Goal: Task Accomplishment & Management: Use online tool/utility

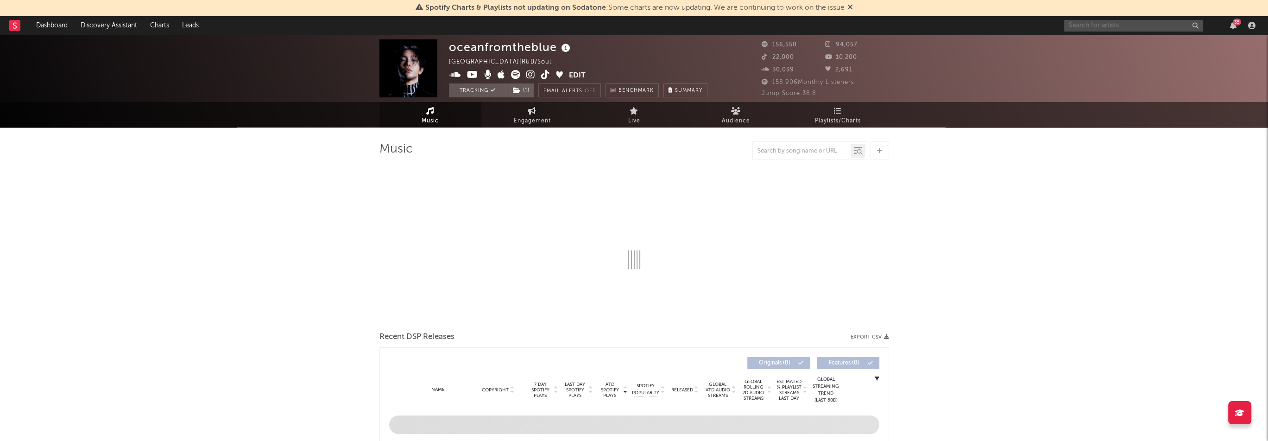
click at [1148, 27] on input "text" at bounding box center [1133, 26] width 139 height 12
type input "han"
select select "6m"
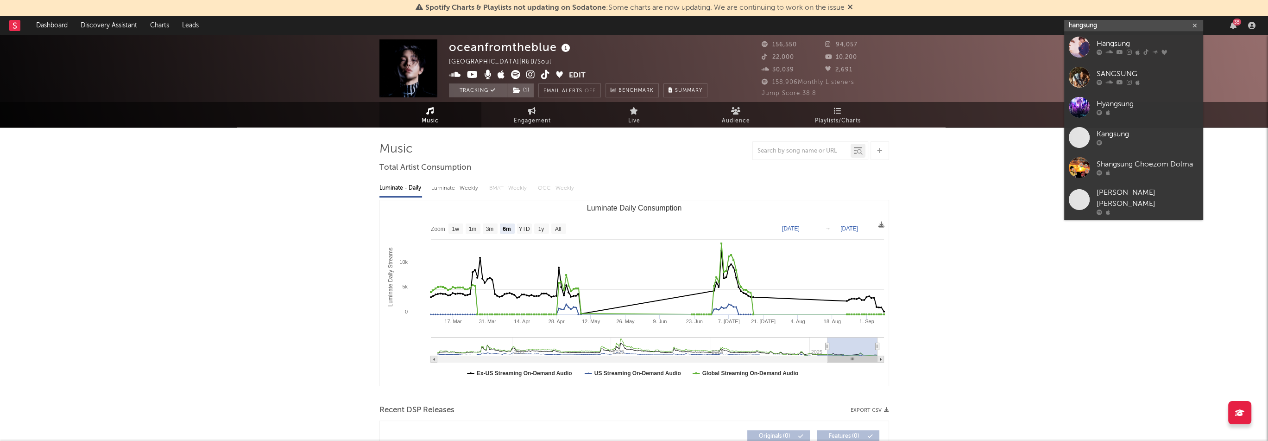
type input "hangsung"
click at [1116, 42] on div "Hangsung" at bounding box center [1148, 43] width 102 height 11
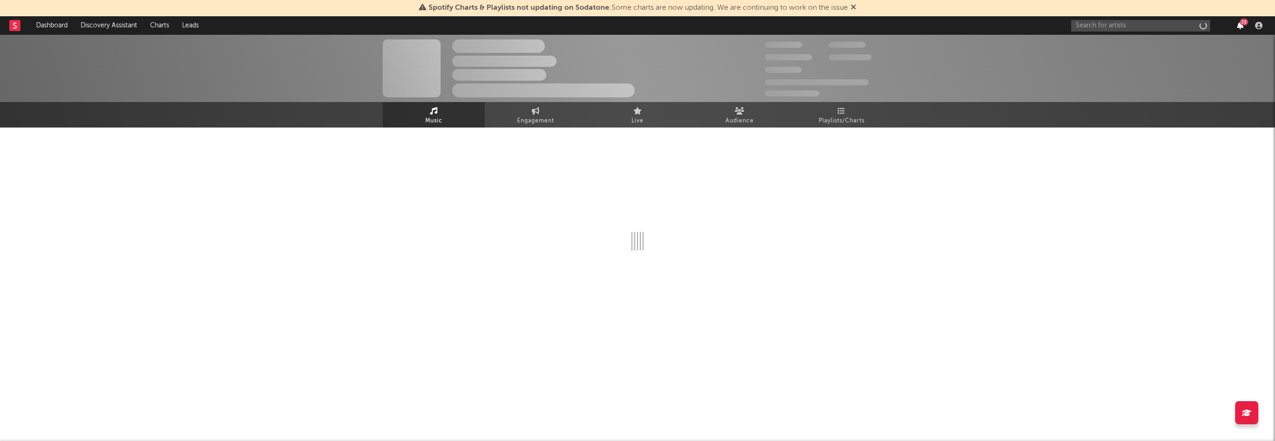
click at [1239, 22] on icon "button" at bounding box center [1240, 25] width 6 height 7
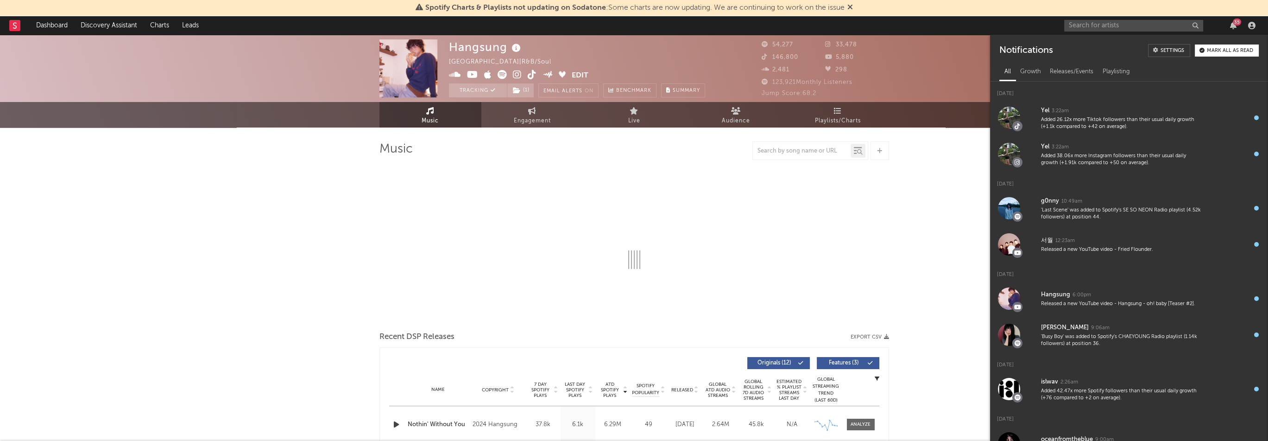
select select "6m"
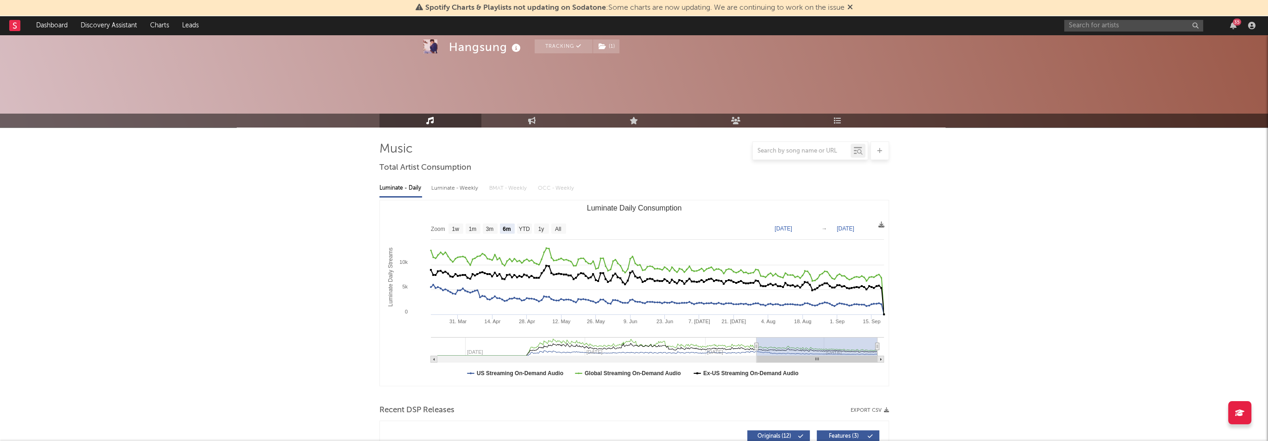
scroll to position [324, 0]
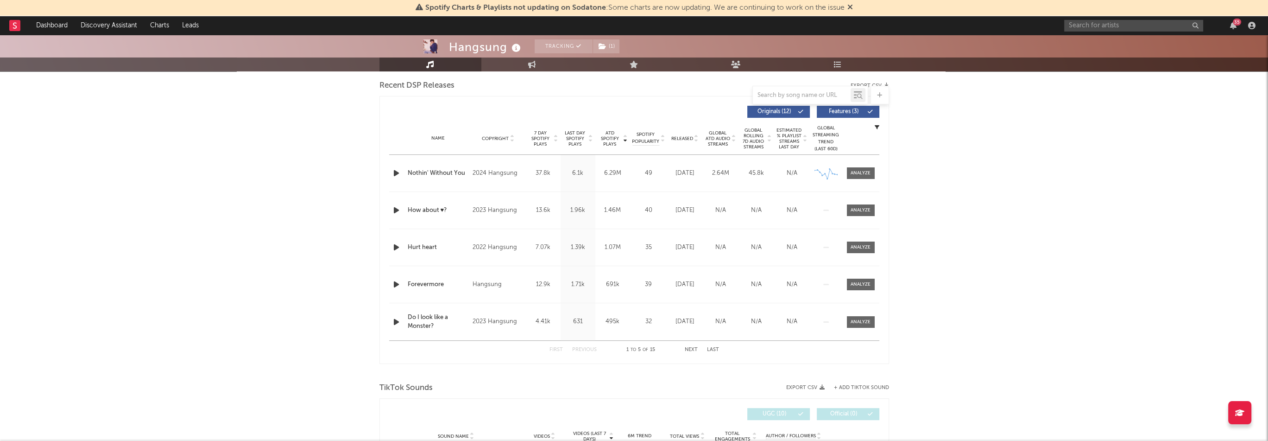
click at [680, 138] on span "Released" at bounding box center [682, 139] width 22 height 6
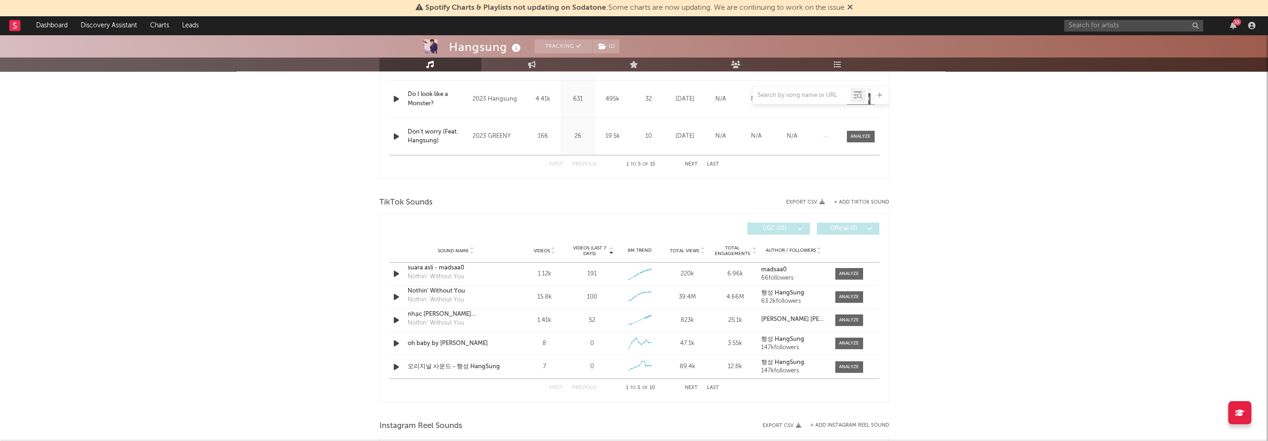
scroll to position [556, 0]
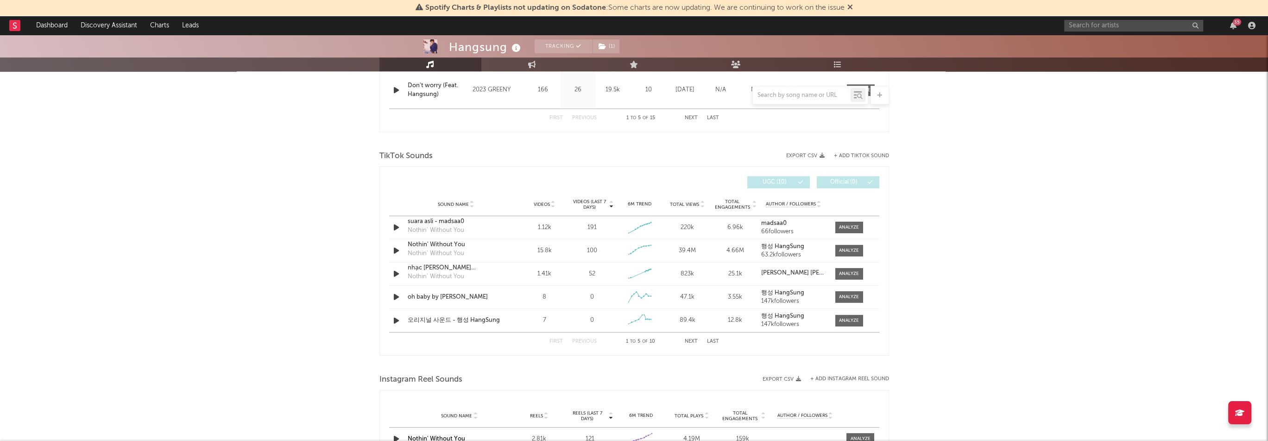
click at [686, 339] on button "Next" at bounding box center [691, 341] width 13 height 5
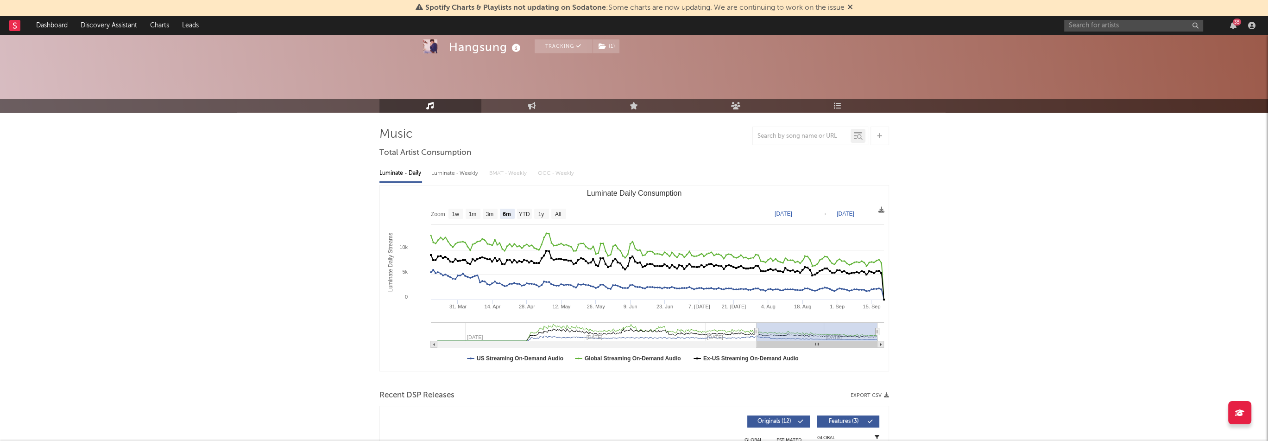
scroll to position [0, 0]
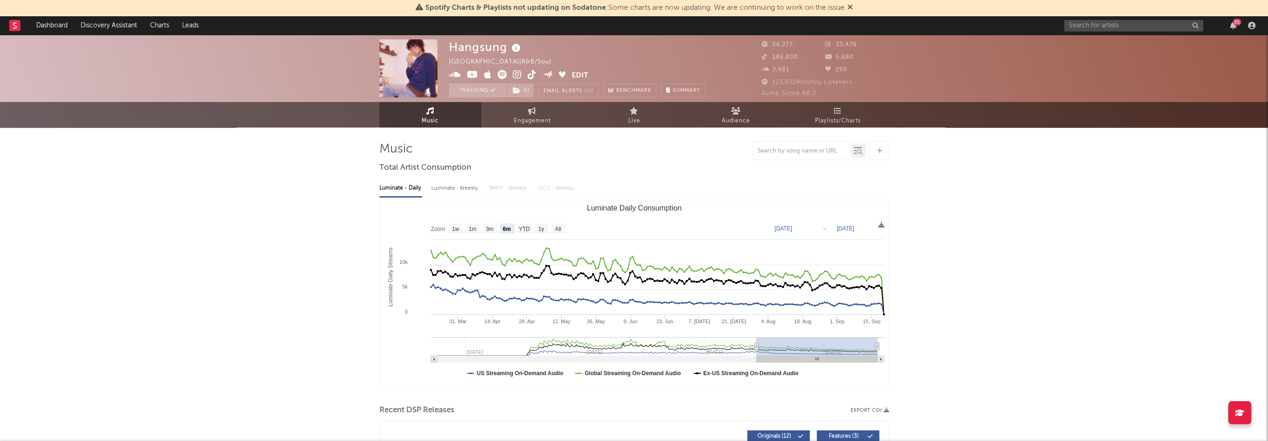
click at [534, 73] on icon at bounding box center [532, 74] width 9 height 9
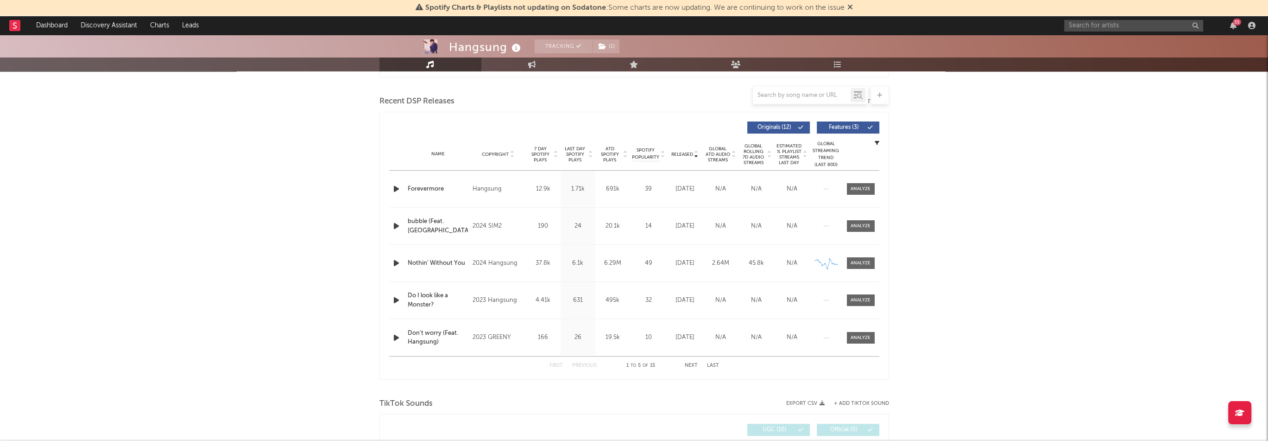
scroll to position [463, 0]
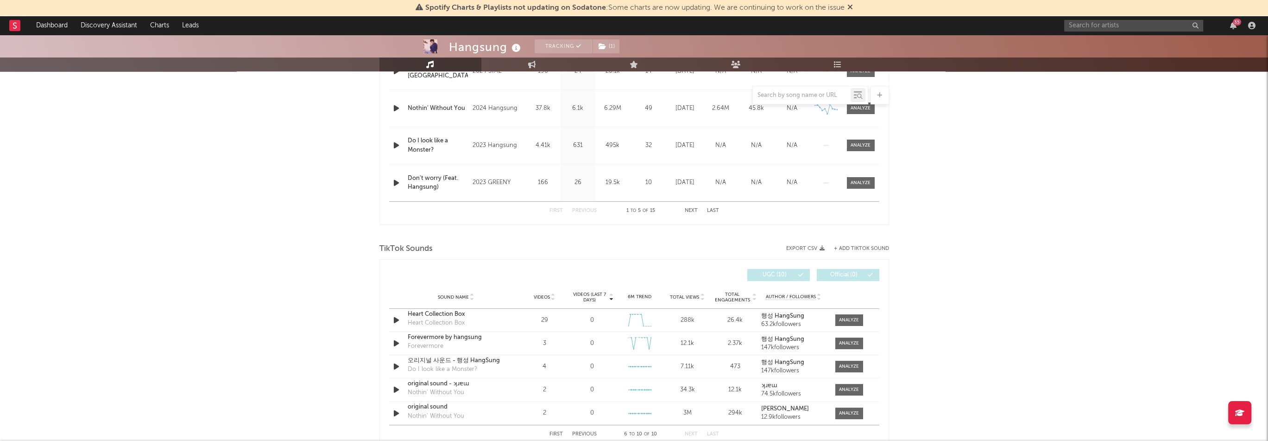
click at [855, 247] on button "+ Add TikTok Sound" at bounding box center [861, 248] width 55 height 5
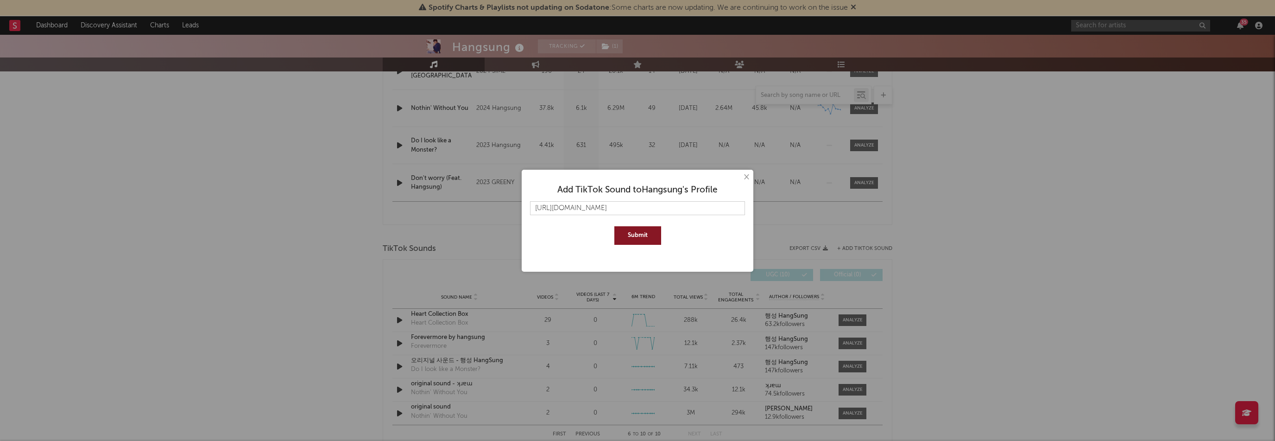
type input "[URL][DOMAIN_NAME]"
click at [640, 235] on button "Submit" at bounding box center [637, 235] width 47 height 19
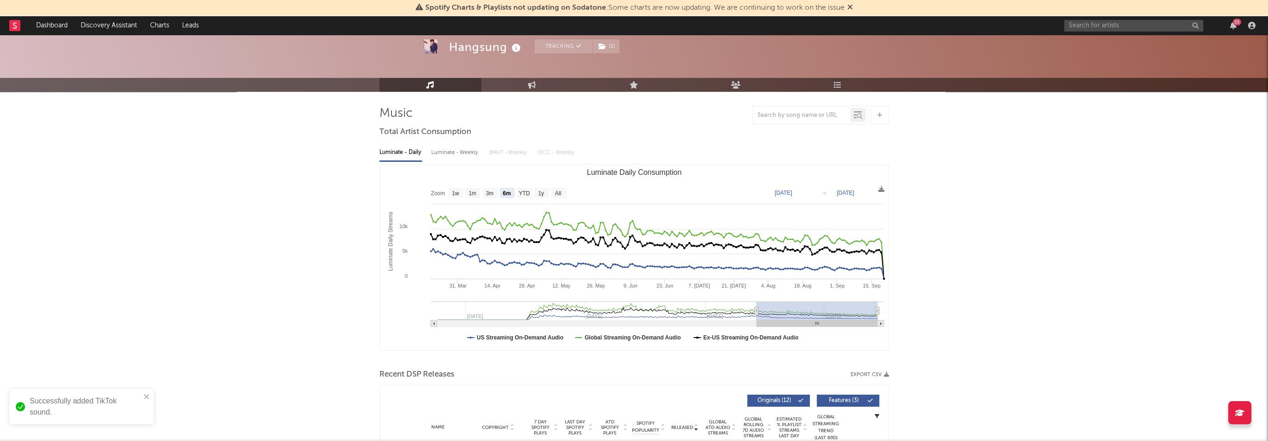
scroll to position [0, 0]
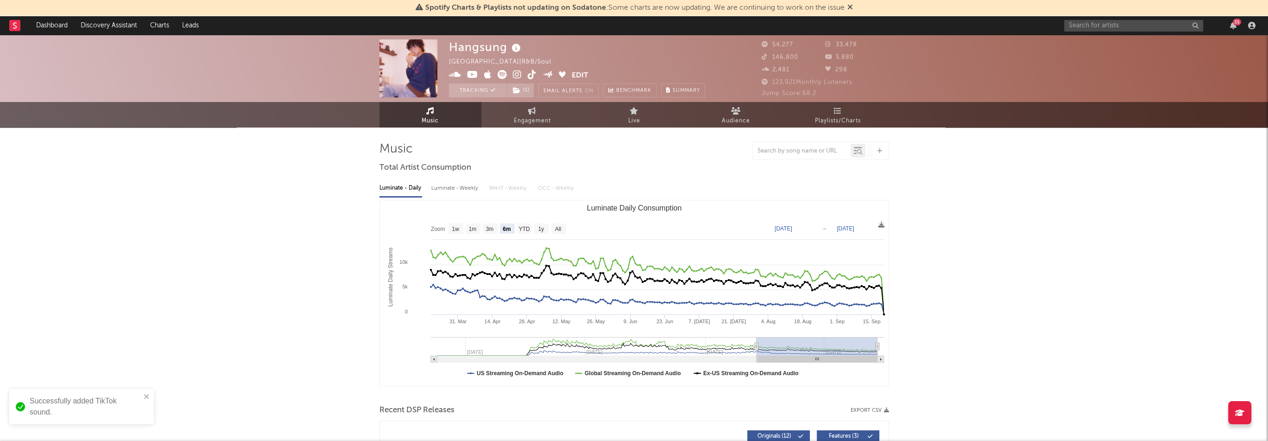
click at [518, 76] on icon at bounding box center [517, 74] width 9 height 9
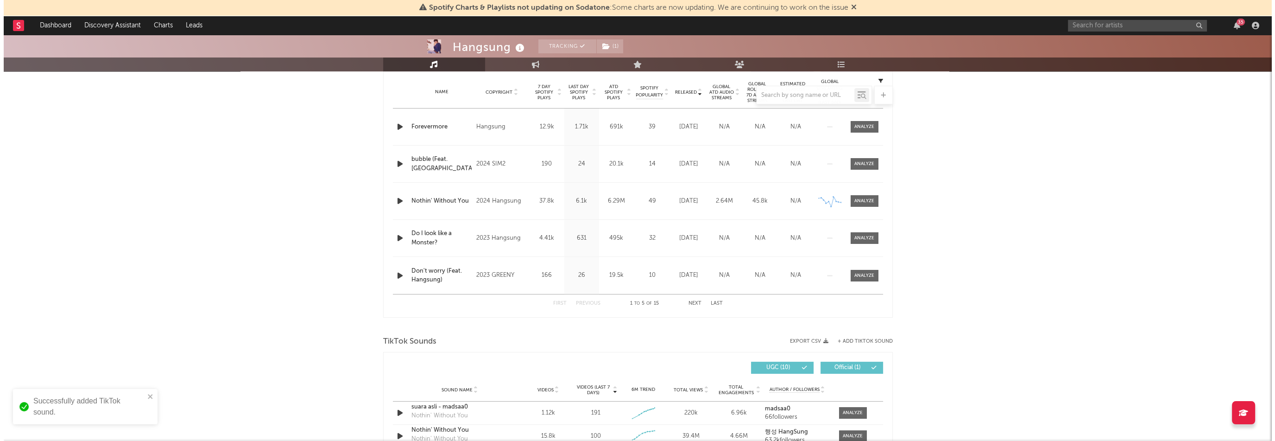
scroll to position [741, 0]
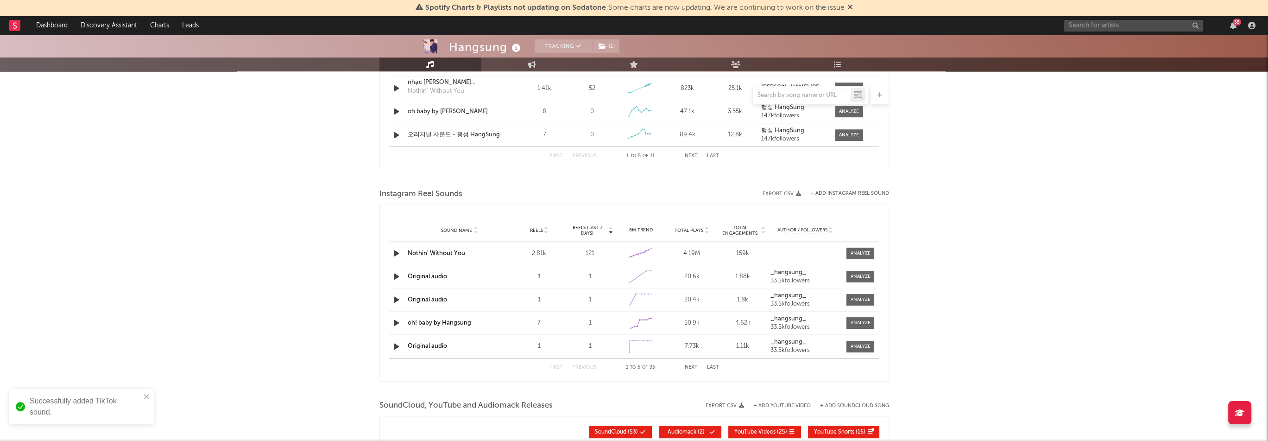
click at [864, 193] on button "+ Add Instagram Reel Sound" at bounding box center [849, 193] width 79 height 5
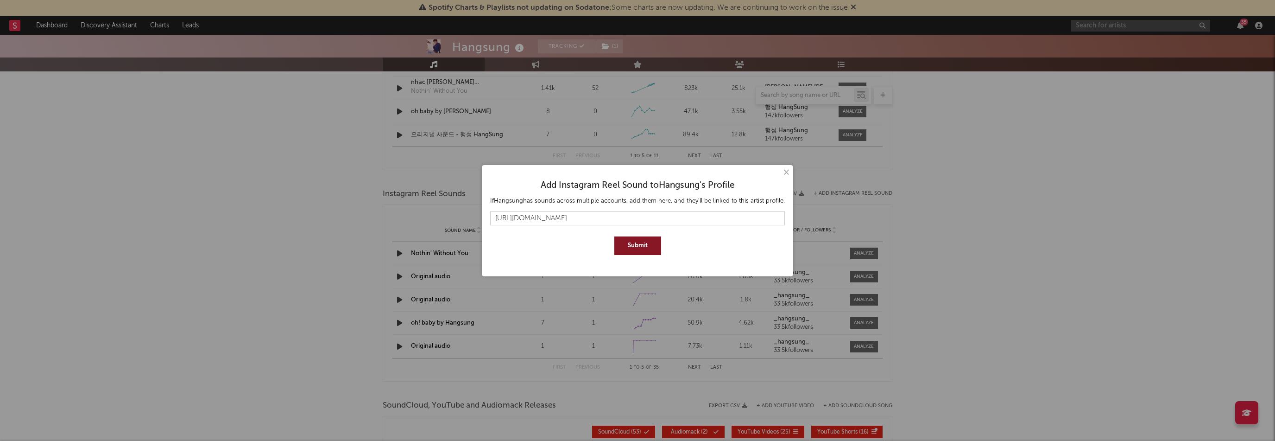
type input "[URL][DOMAIN_NAME]"
click at [645, 243] on button "Submit" at bounding box center [637, 245] width 47 height 19
